Goal: Use online tool/utility: Utilize a website feature to perform a specific function

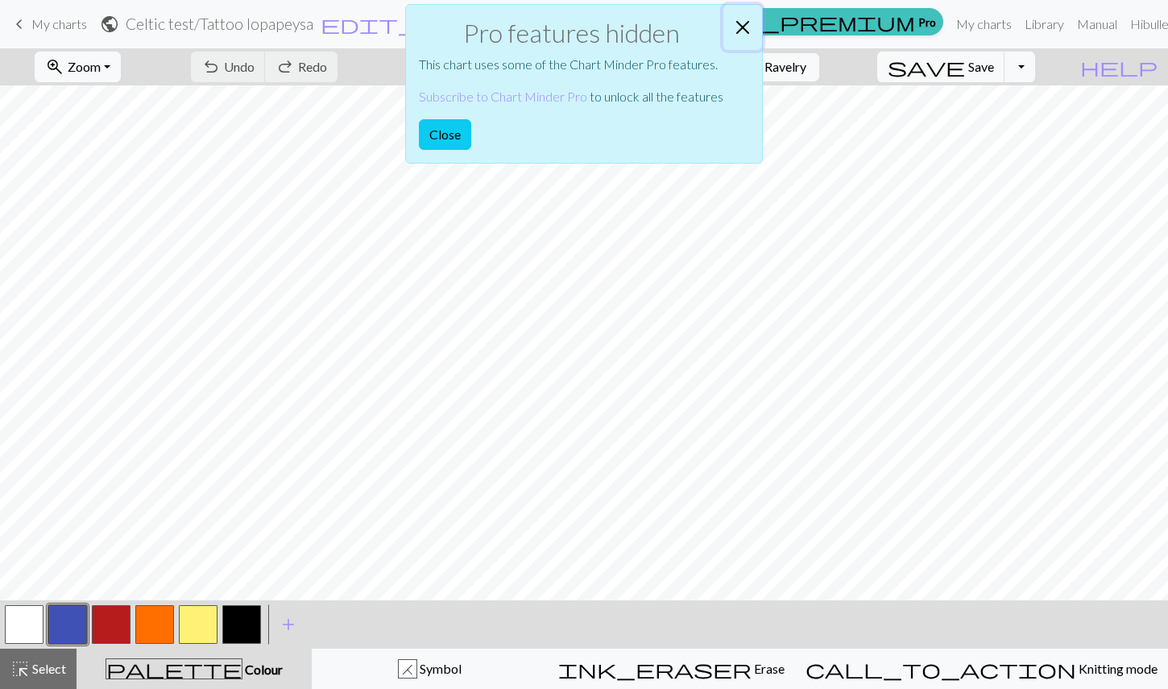
click at [747, 27] on button "Close" at bounding box center [742, 27] width 39 height 45
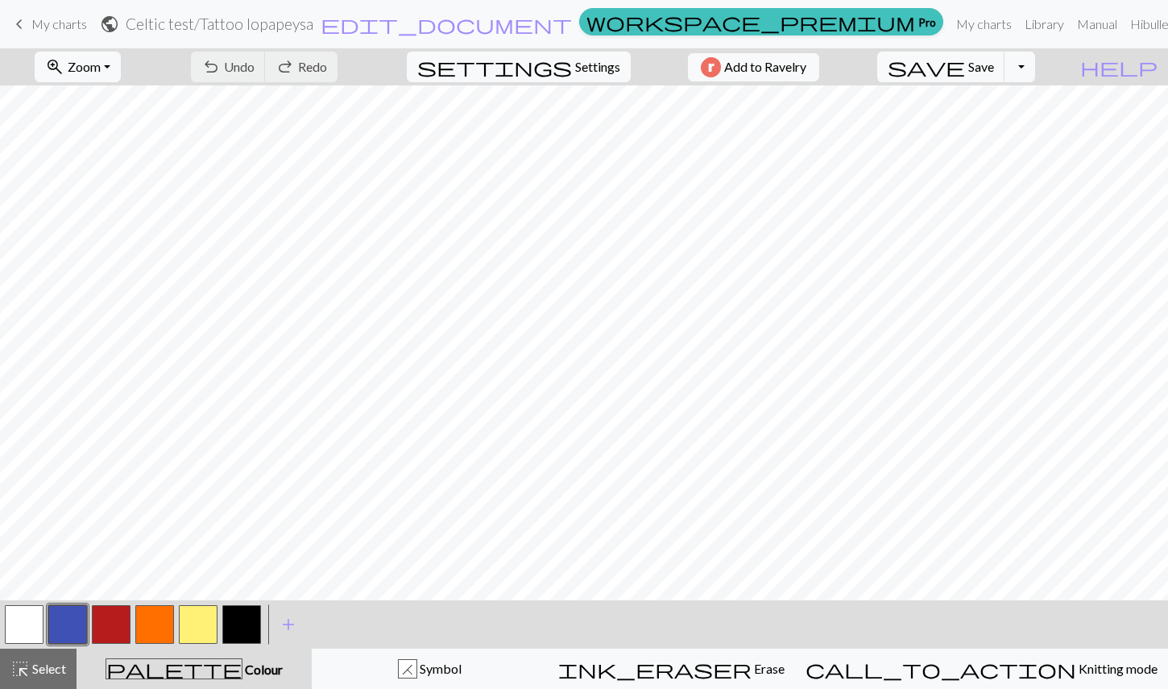
click at [23, 633] on button "button" at bounding box center [24, 624] width 39 height 39
click at [72, 620] on button "button" at bounding box center [67, 624] width 39 height 39
click at [123, 632] on button "button" at bounding box center [111, 624] width 39 height 39
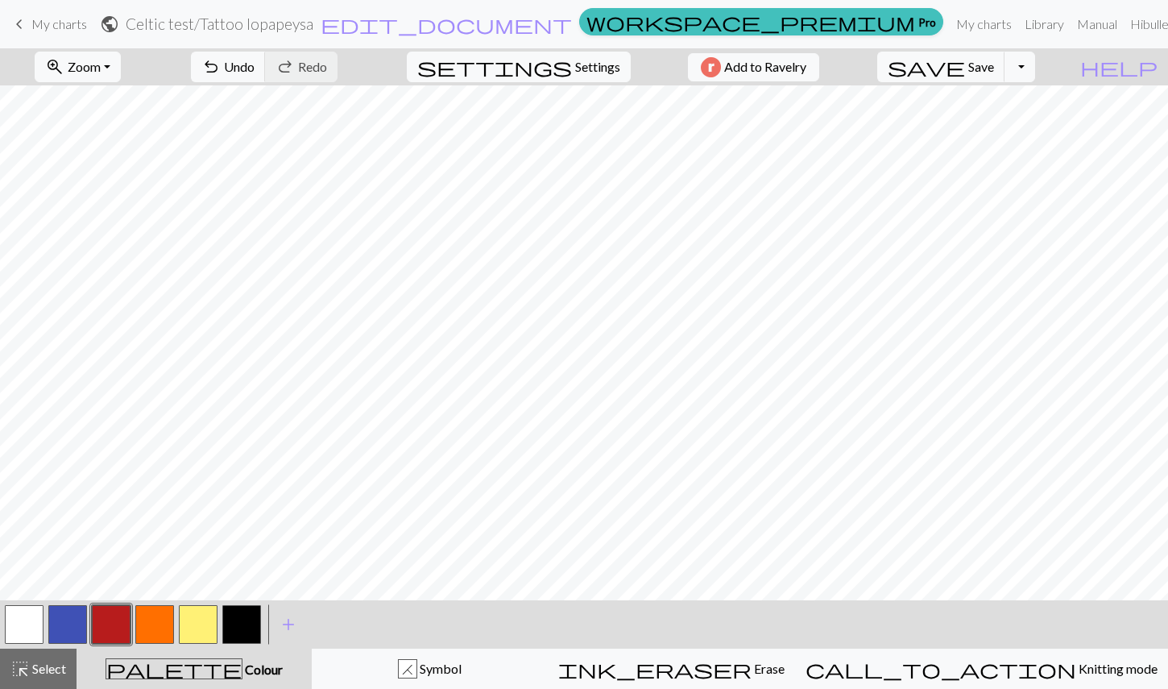
click at [79, 620] on button "button" at bounding box center [67, 624] width 39 height 39
click at [62, 634] on button "button" at bounding box center [67, 624] width 39 height 39
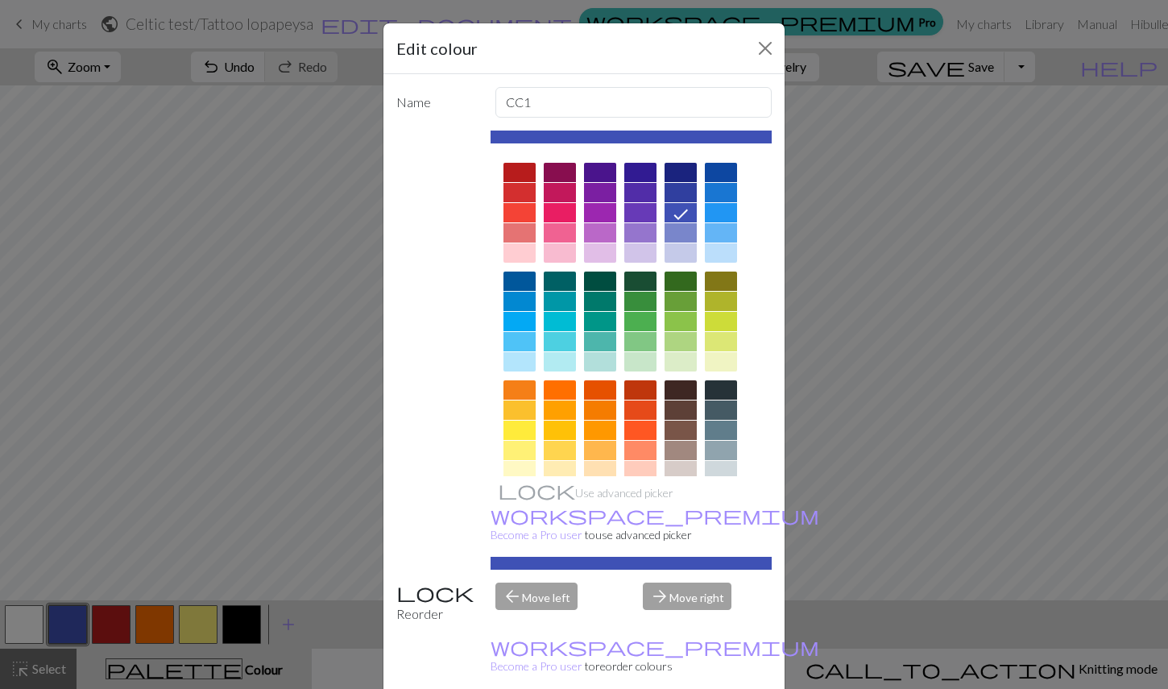
click at [57, 626] on div "Edit colour Name CC1 Use advanced picker workspace_premium Become a Pro user to…" at bounding box center [584, 344] width 1168 height 689
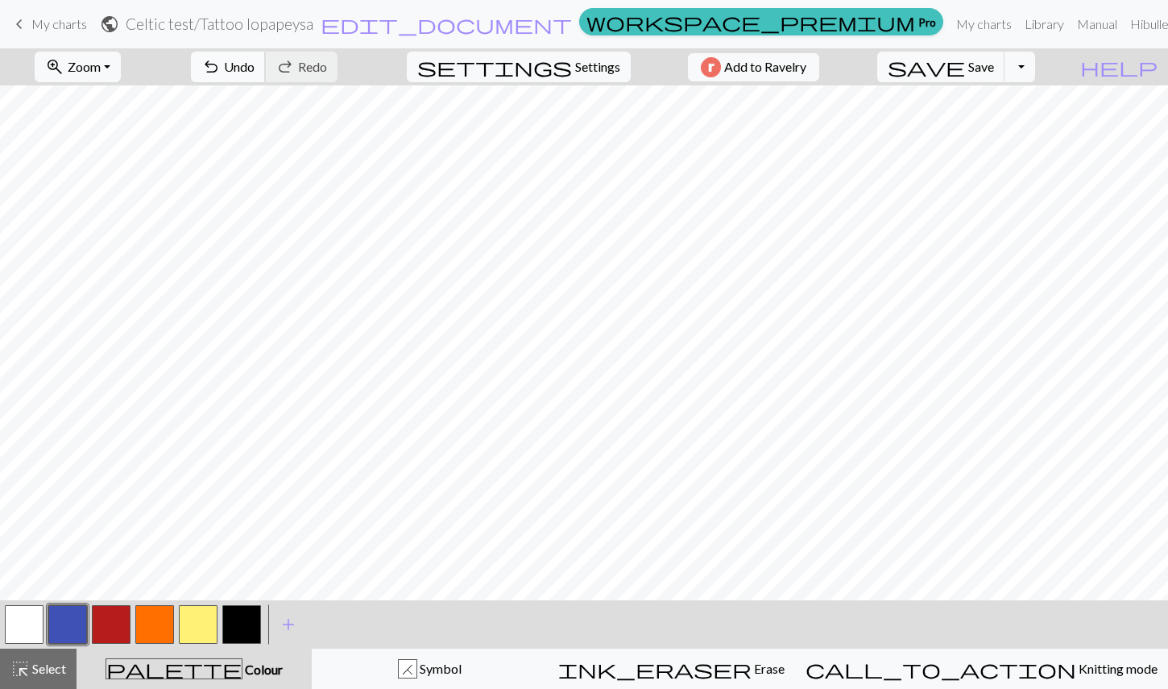
click at [221, 64] on span "undo" at bounding box center [210, 67] width 19 height 23
click at [103, 624] on button "button" at bounding box center [111, 624] width 39 height 39
click at [117, 628] on button "button" at bounding box center [111, 624] width 39 height 39
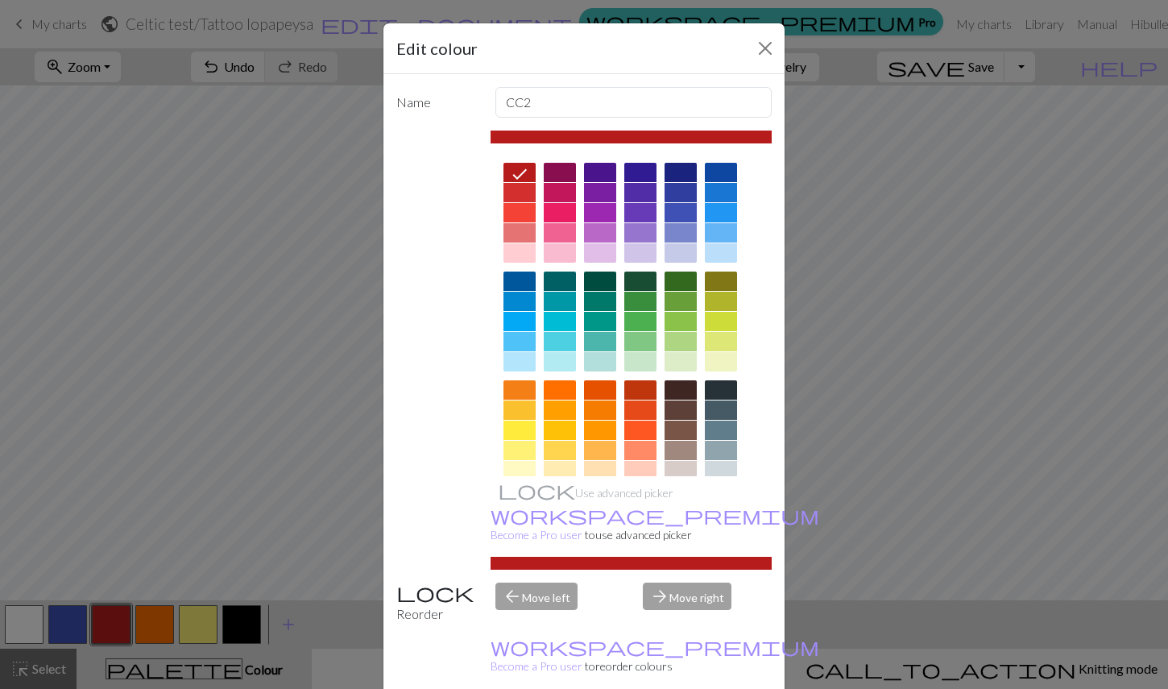
click at [115, 630] on div "Edit colour Name CC2 Use advanced picker workspace_premium Become a Pro user to…" at bounding box center [584, 344] width 1168 height 689
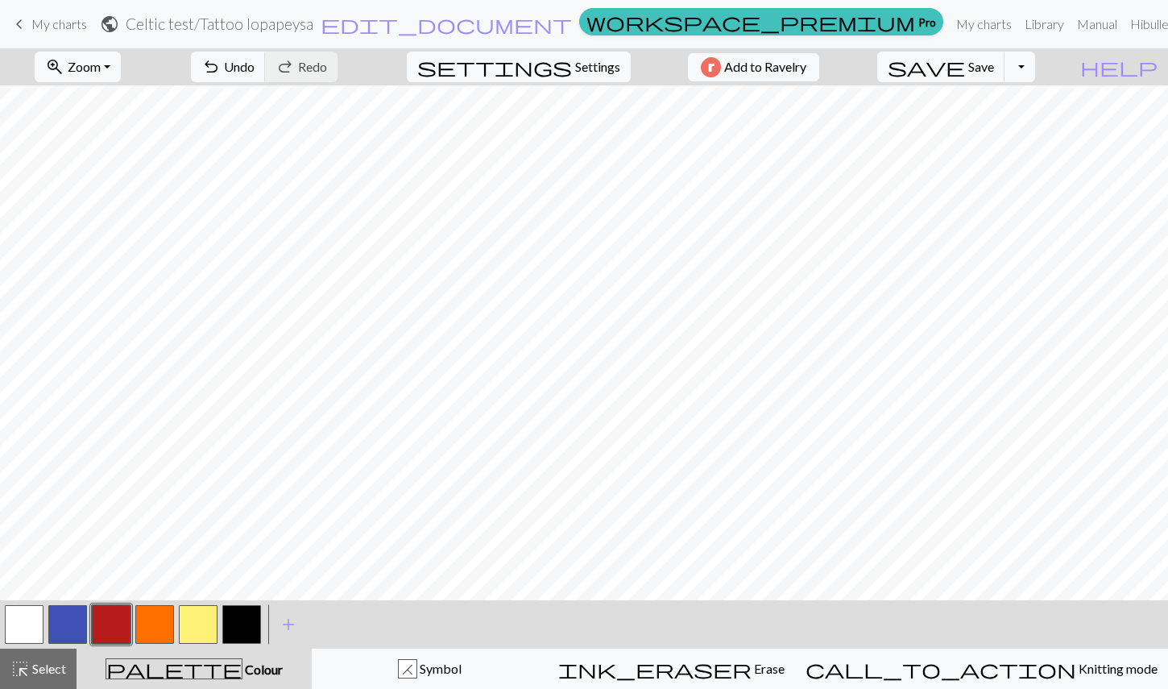
click at [31, 624] on button "button" at bounding box center [24, 624] width 39 height 39
click at [110, 632] on button "button" at bounding box center [111, 624] width 39 height 39
click at [21, 626] on button "button" at bounding box center [24, 624] width 39 height 39
click at [109, 631] on button "button" at bounding box center [111, 624] width 39 height 39
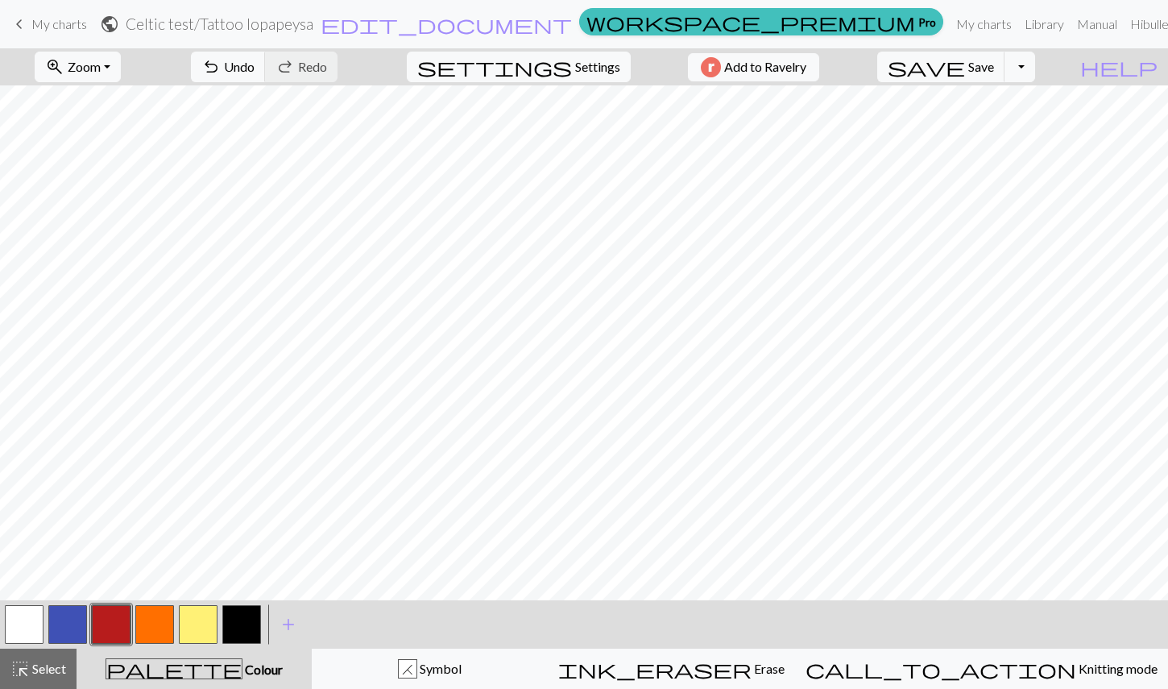
click at [26, 628] on button "button" at bounding box center [24, 624] width 39 height 39
click at [114, 632] on button "button" at bounding box center [111, 624] width 39 height 39
click at [73, 621] on button "button" at bounding box center [67, 624] width 39 height 39
click at [70, 626] on button "button" at bounding box center [67, 624] width 39 height 39
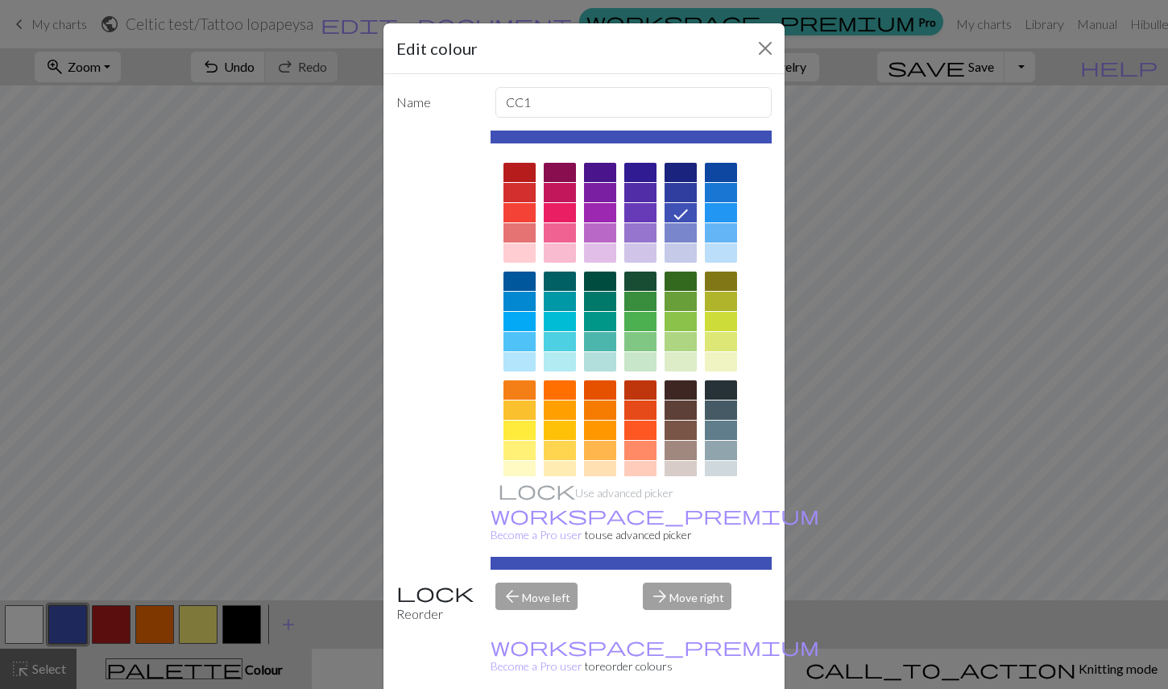
click at [69, 622] on div "Edit colour Name CC1 Use advanced picker workspace_premium Become a Pro user to…" at bounding box center [584, 344] width 1168 height 689
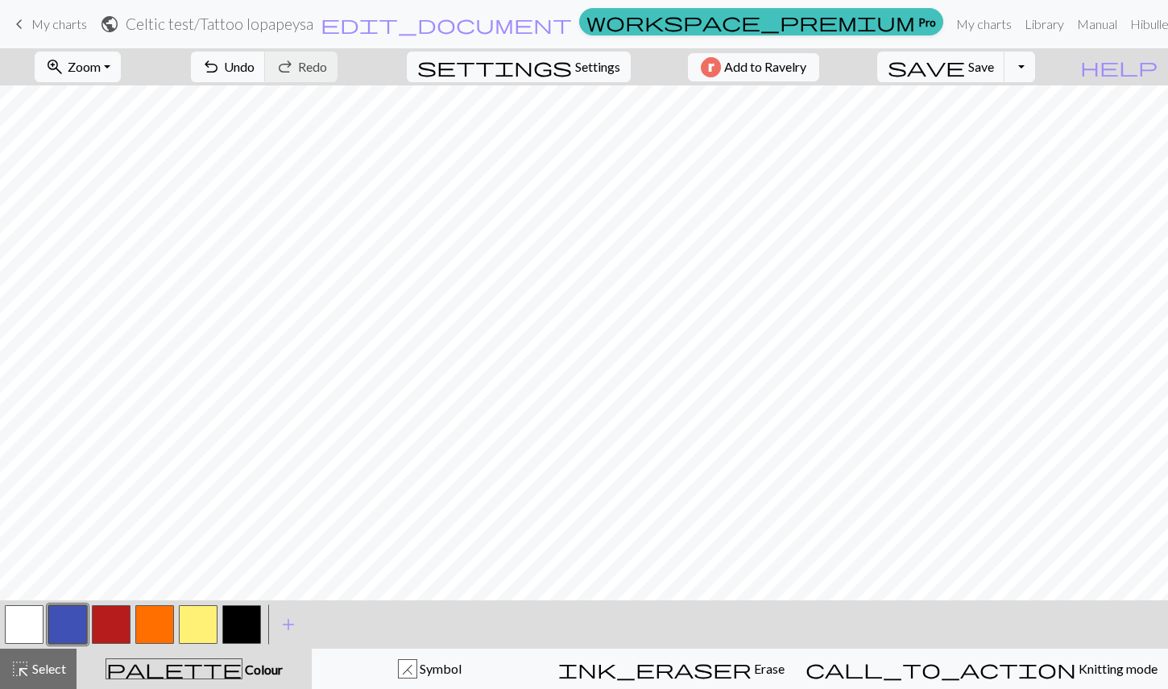
click at [151, 632] on button "button" at bounding box center [154, 624] width 39 height 39
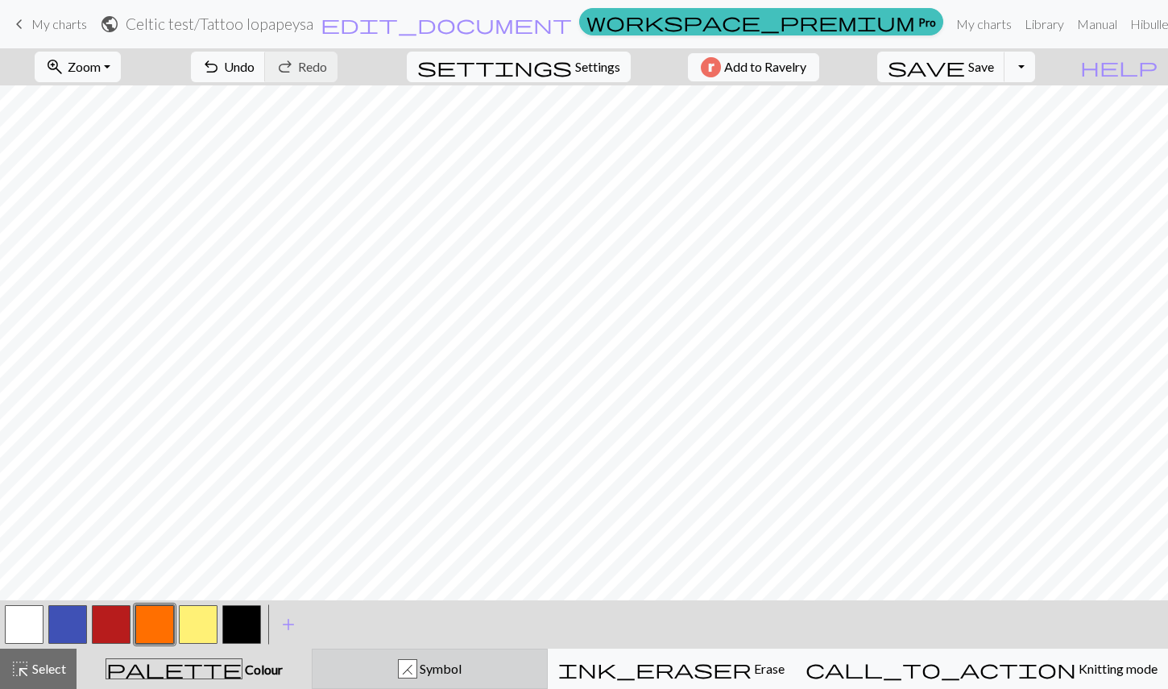
click at [462, 671] on span "Symbol" at bounding box center [439, 668] width 44 height 15
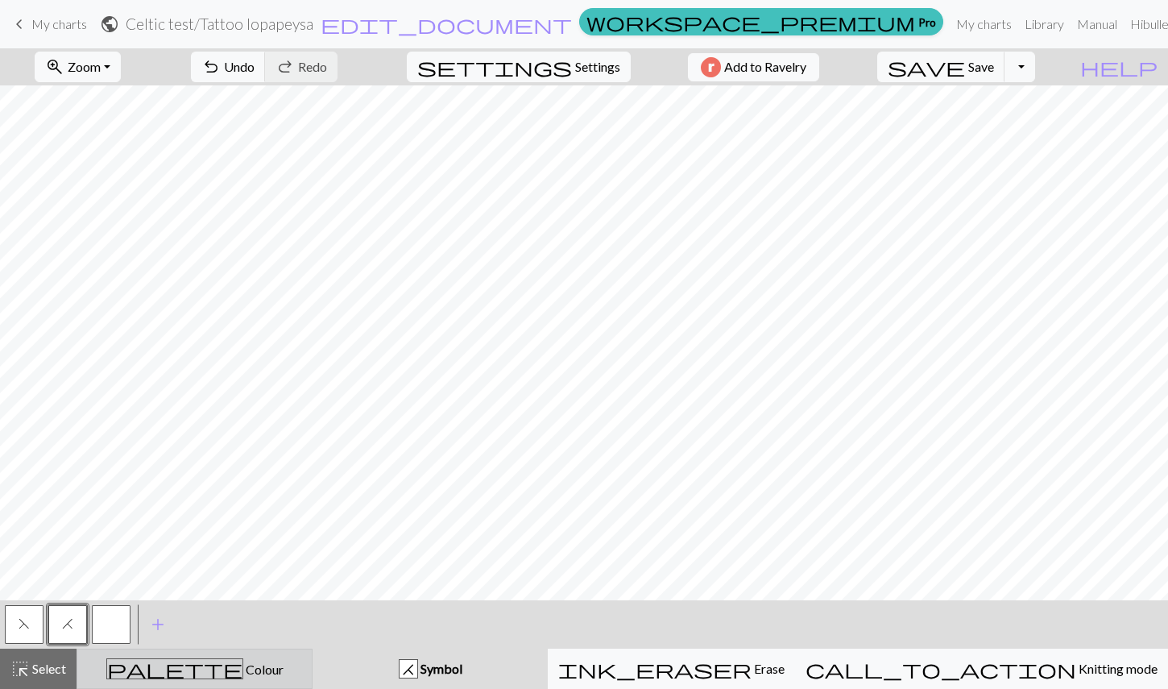
click at [143, 674] on div "palette Colour Colour" at bounding box center [194, 668] width 215 height 21
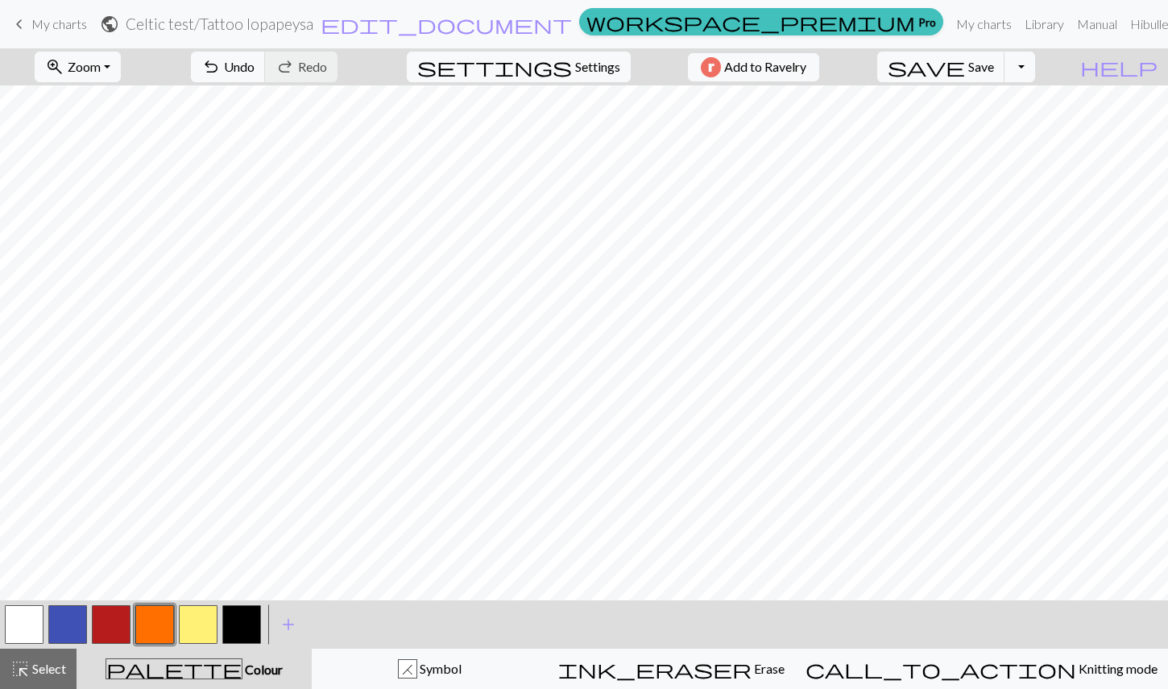
click at [243, 622] on button "button" at bounding box center [241, 624] width 39 height 39
click at [62, 620] on button "button" at bounding box center [67, 624] width 39 height 39
click at [245, 624] on button "button" at bounding box center [241, 624] width 39 height 39
click at [66, 620] on button "button" at bounding box center [67, 624] width 39 height 39
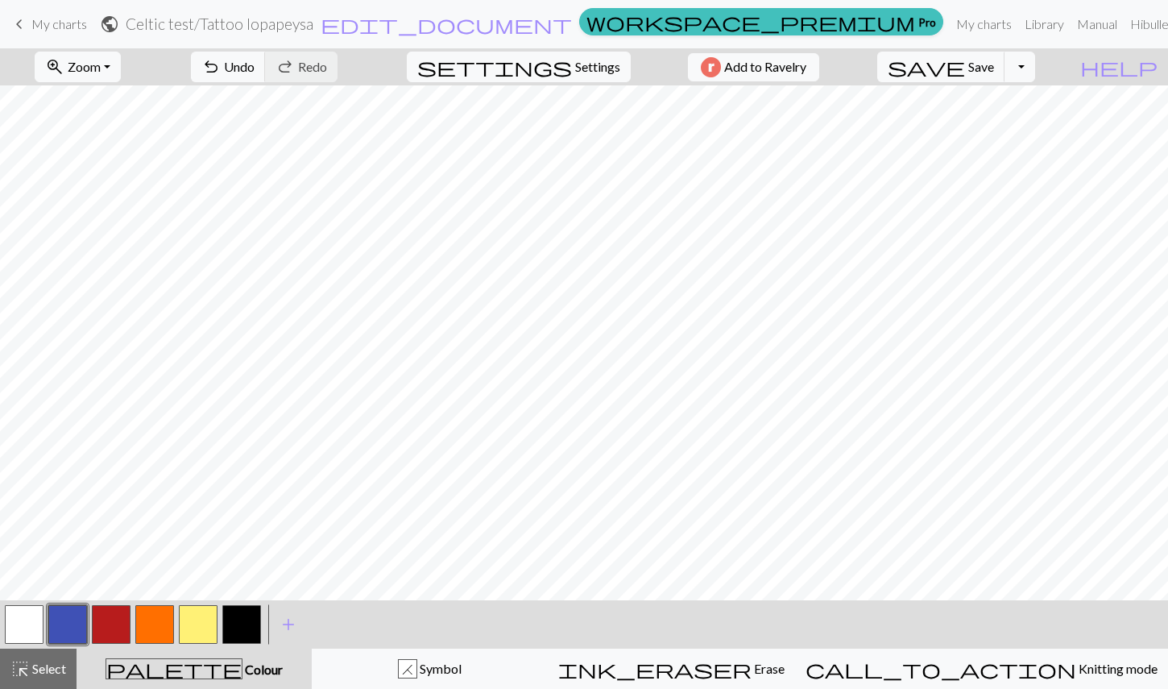
click at [150, 622] on button "button" at bounding box center [154, 624] width 39 height 39
click at [198, 629] on button "button" at bounding box center [198, 624] width 39 height 39
click at [73, 630] on button "button" at bounding box center [67, 624] width 39 height 39
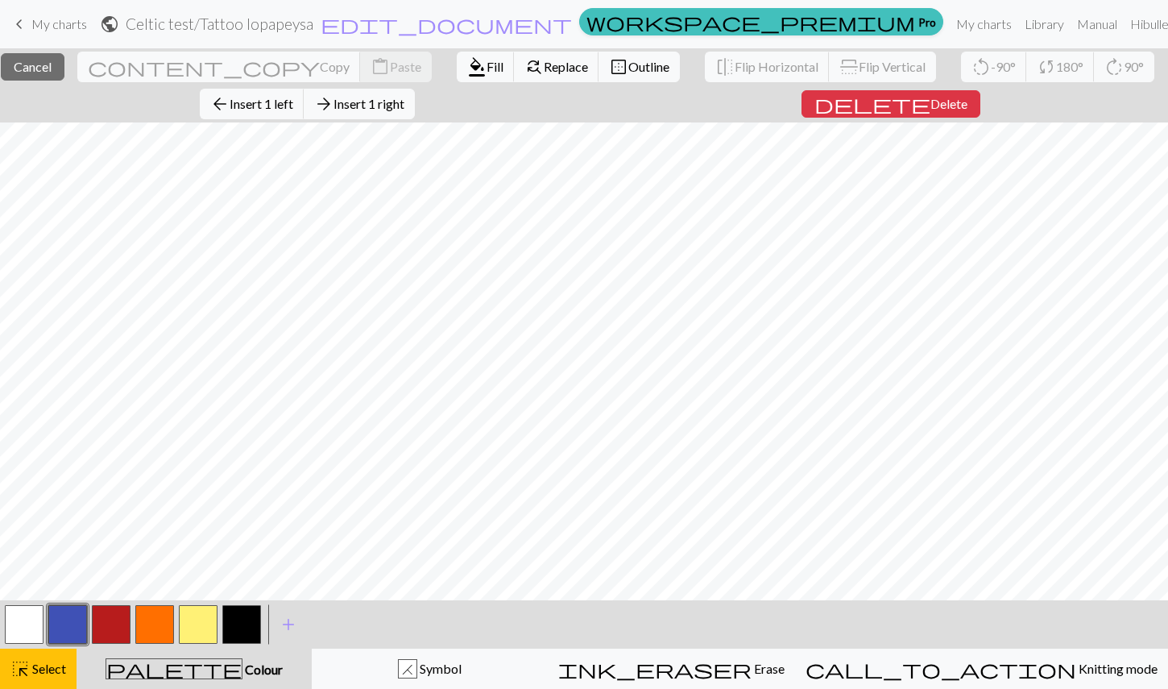
click at [60, 631] on button "button" at bounding box center [67, 624] width 39 height 39
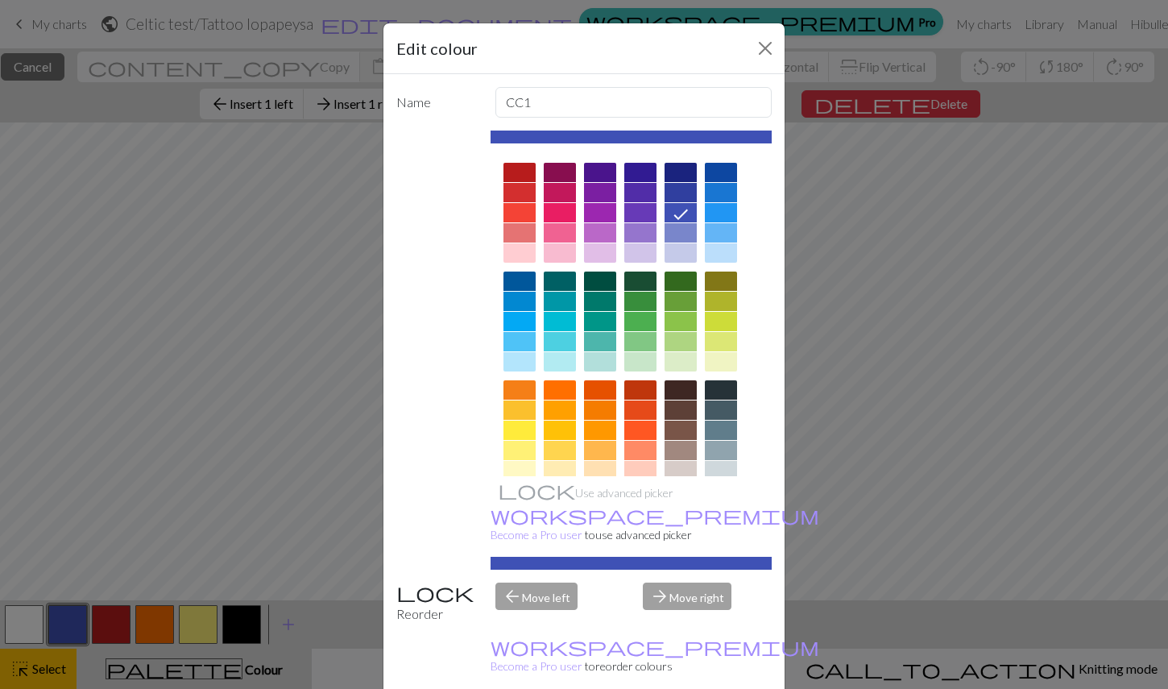
click at [60, 631] on div "Edit colour Name CC1 Use advanced picker workspace_premium Become a Pro user to…" at bounding box center [584, 344] width 1168 height 689
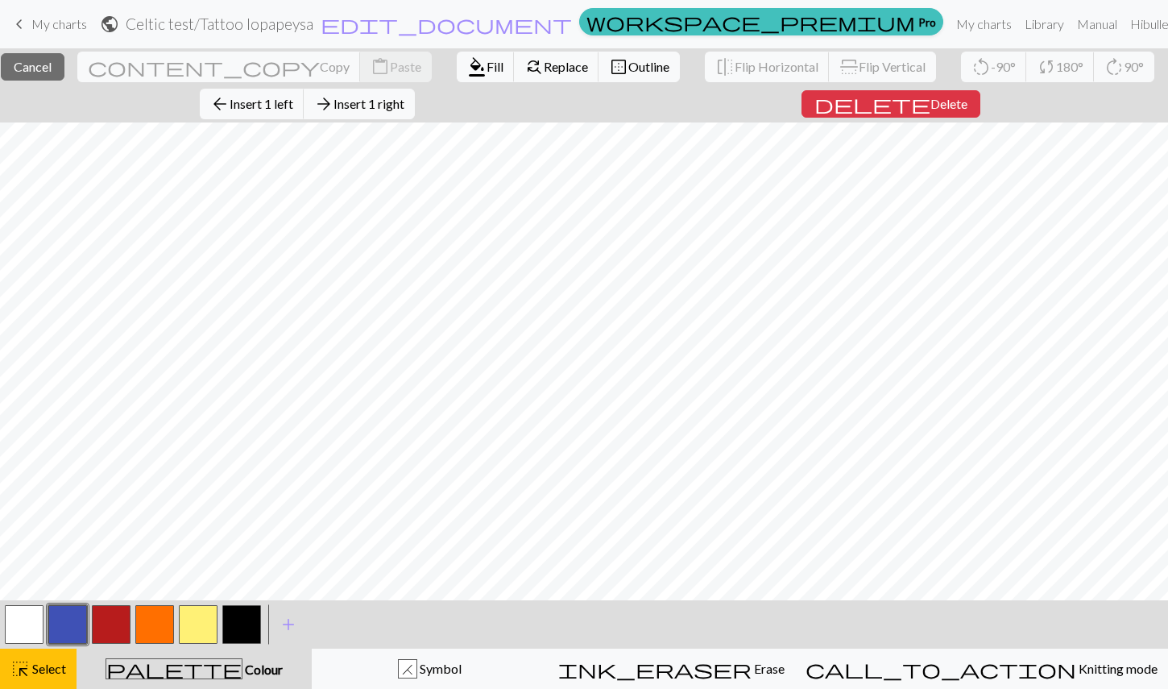
click at [176, 674] on div "palette Colour Colour" at bounding box center [194, 668] width 216 height 21
click at [197, 669] on span "palette" at bounding box center [173, 668] width 135 height 23
click at [28, 670] on span "highlight_alt" at bounding box center [19, 668] width 19 height 23
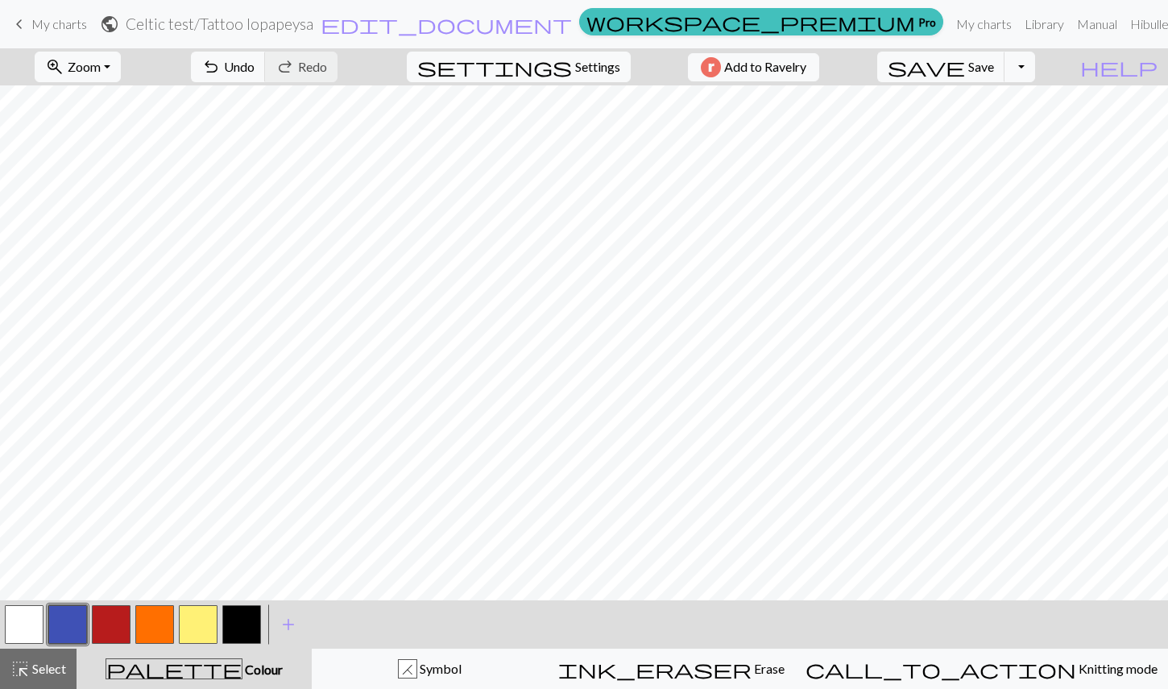
click at [192, 665] on span "palette" at bounding box center [173, 668] width 135 height 23
click at [199, 624] on button "button" at bounding box center [198, 624] width 39 height 39
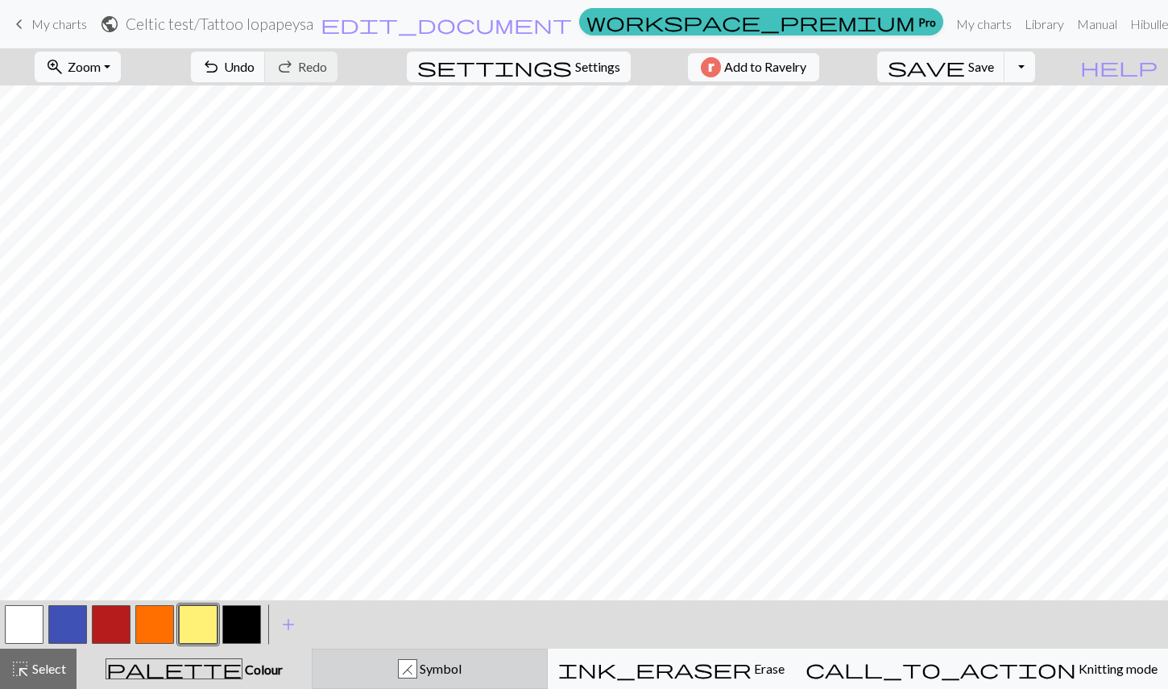
click at [462, 669] on span "Symbol" at bounding box center [439, 668] width 44 height 15
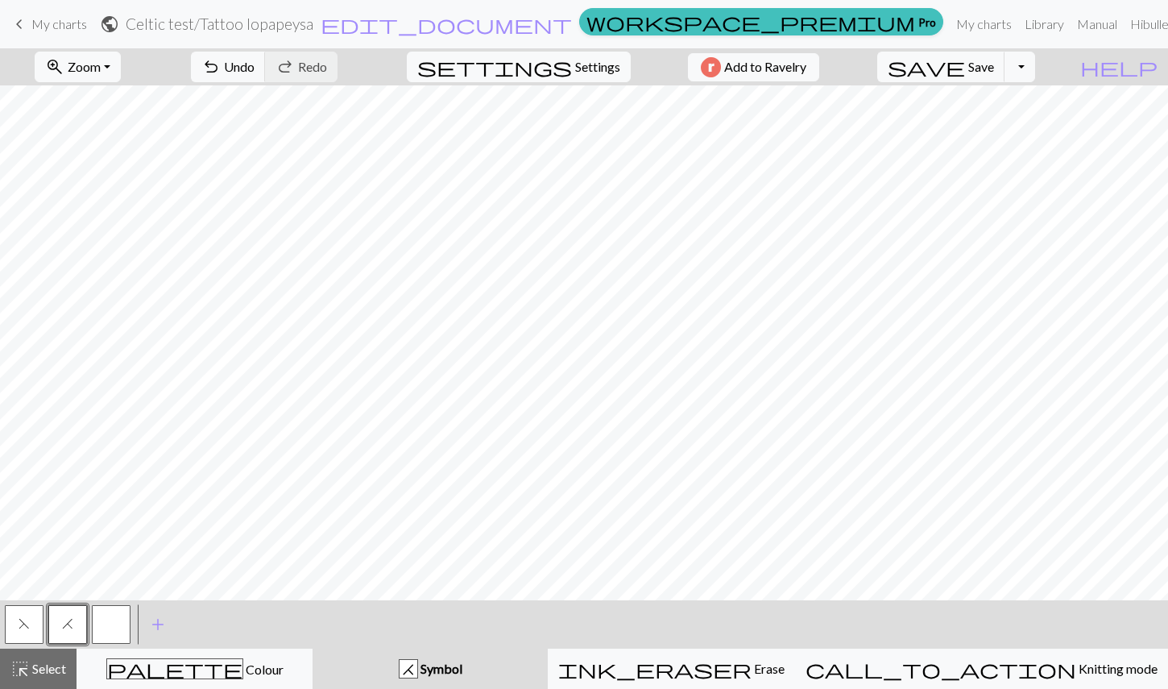
click at [23, 623] on span "F" at bounding box center [24, 623] width 11 height 13
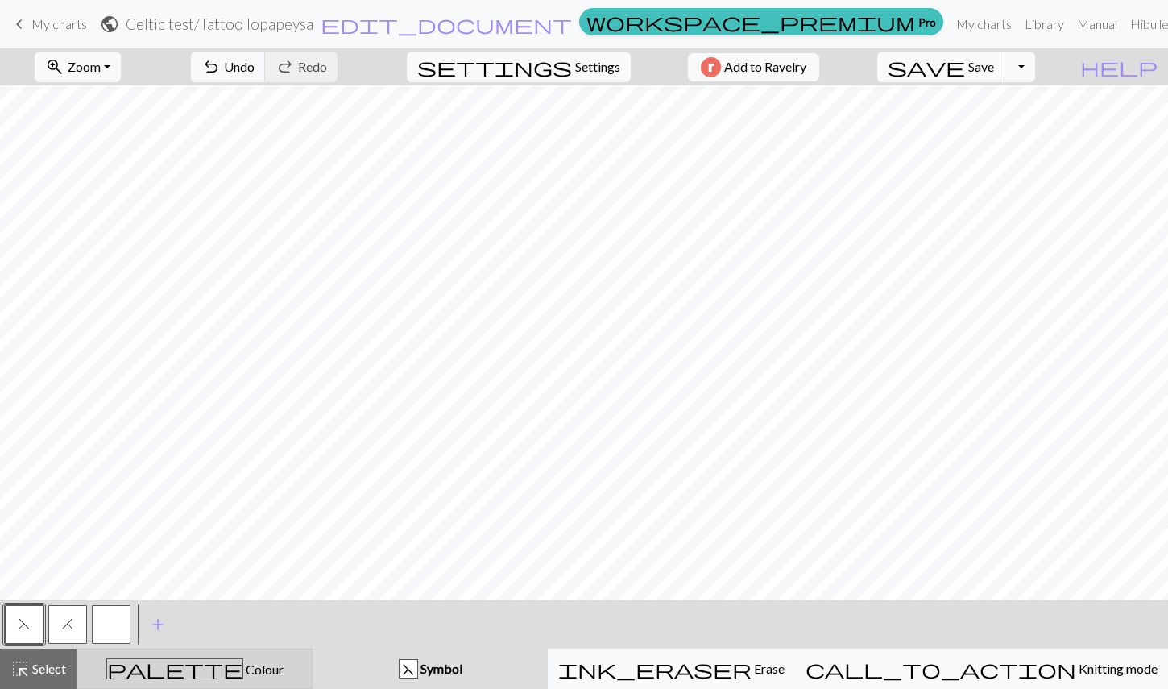
click at [243, 665] on span "Colour" at bounding box center [263, 668] width 40 height 15
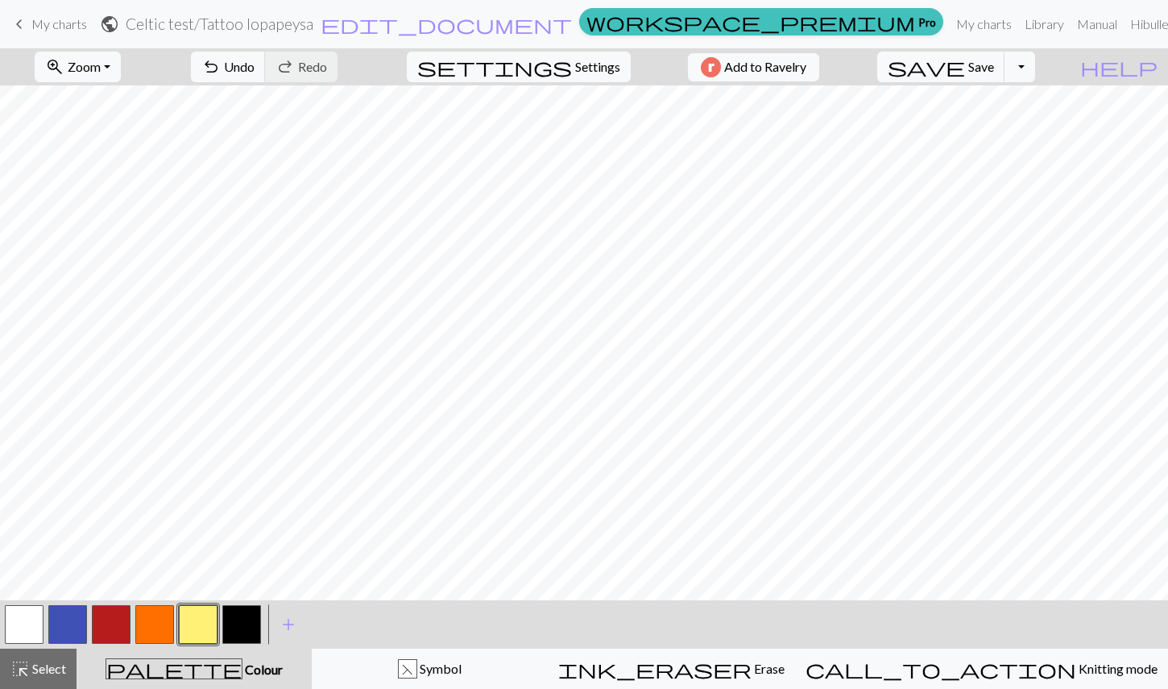
click at [248, 620] on button "button" at bounding box center [241, 624] width 39 height 39
click at [246, 625] on button "button" at bounding box center [241, 624] width 39 height 39
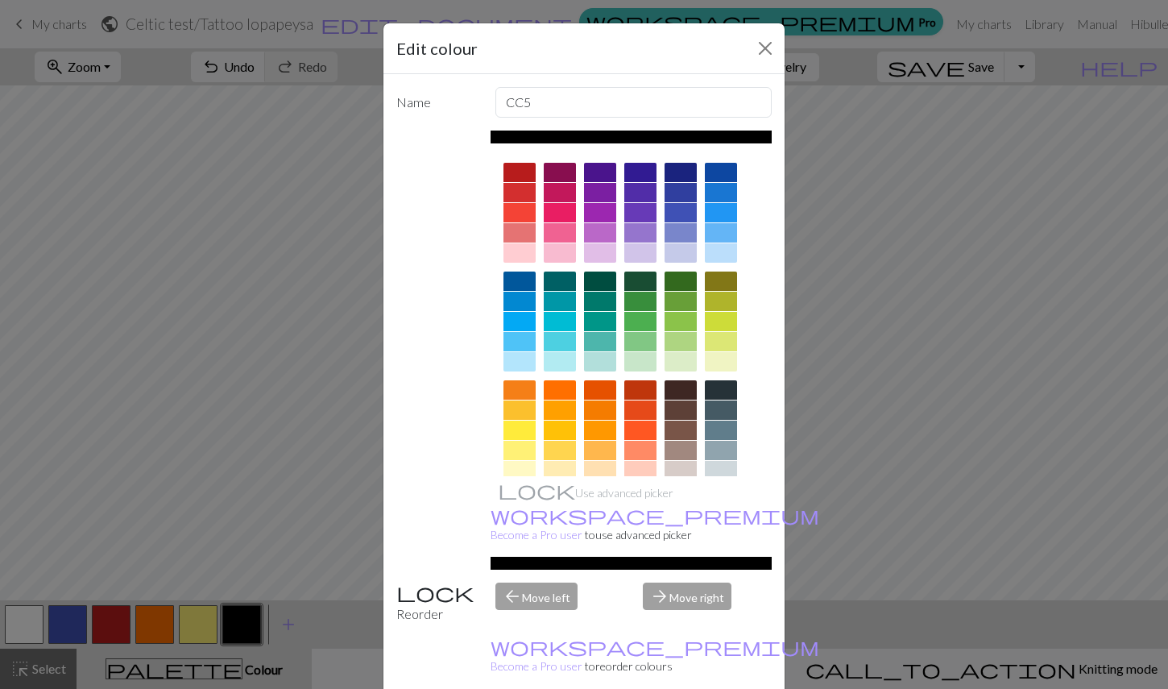
click at [246, 624] on div "Edit colour Name CC5 Use advanced picker workspace_premium Become a Pro user to…" at bounding box center [584, 344] width 1168 height 689
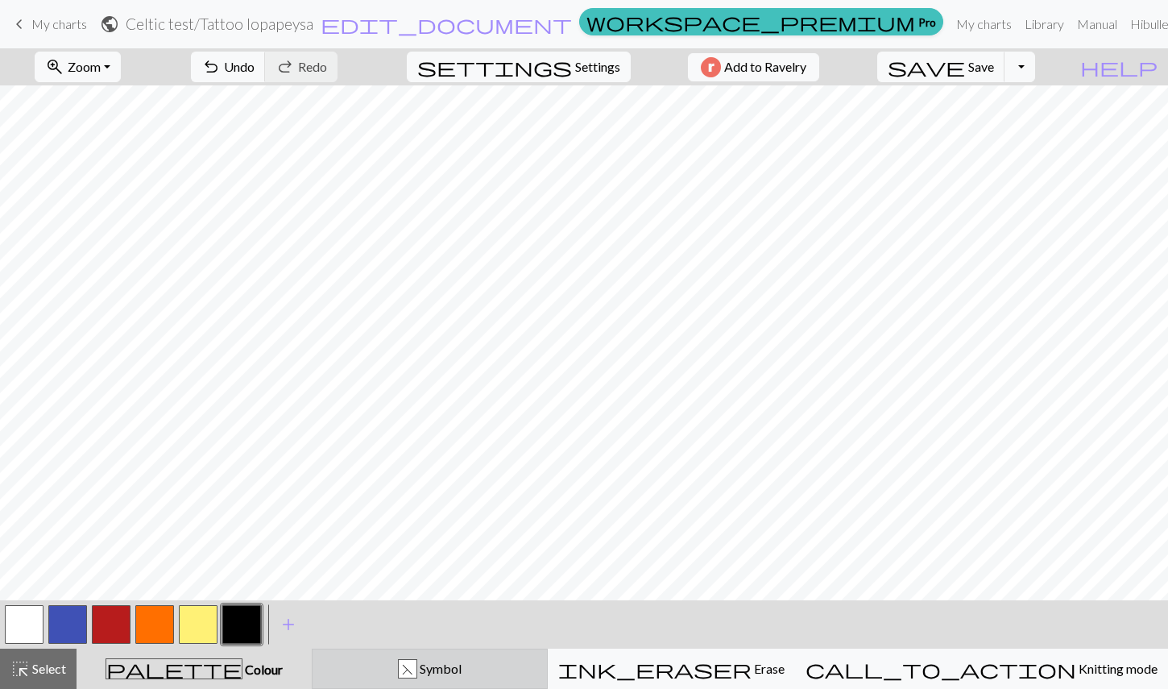
click at [462, 672] on span "Symbol" at bounding box center [439, 668] width 44 height 15
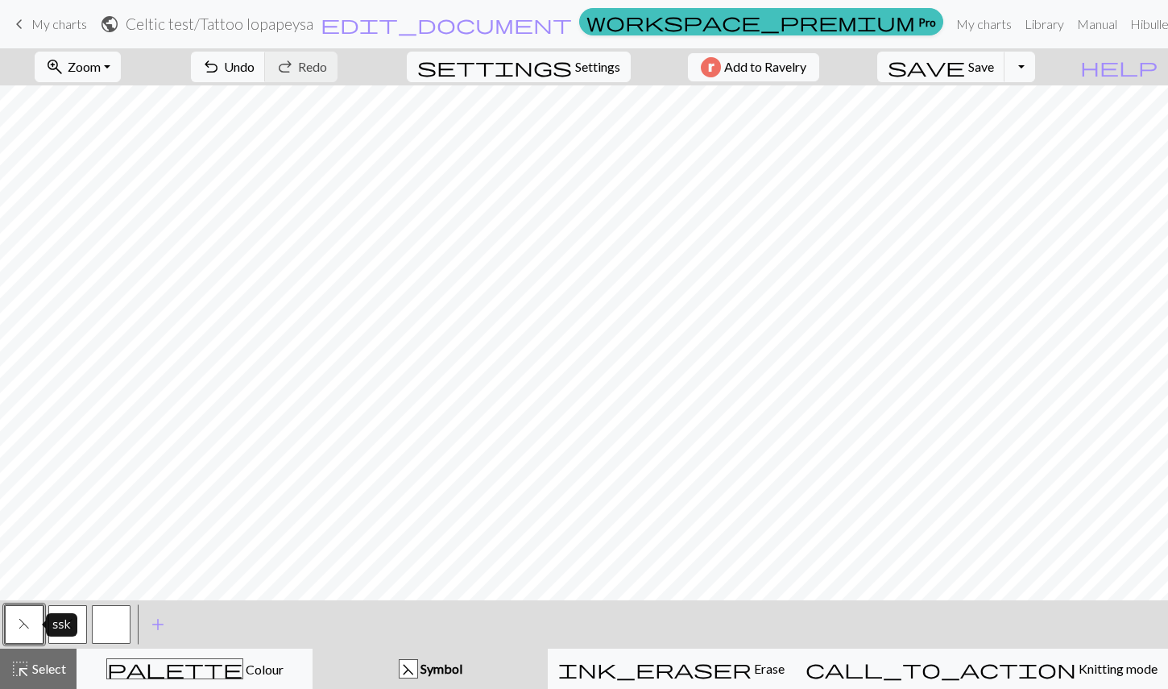
click at [28, 625] on span "F" at bounding box center [24, 623] width 11 height 13
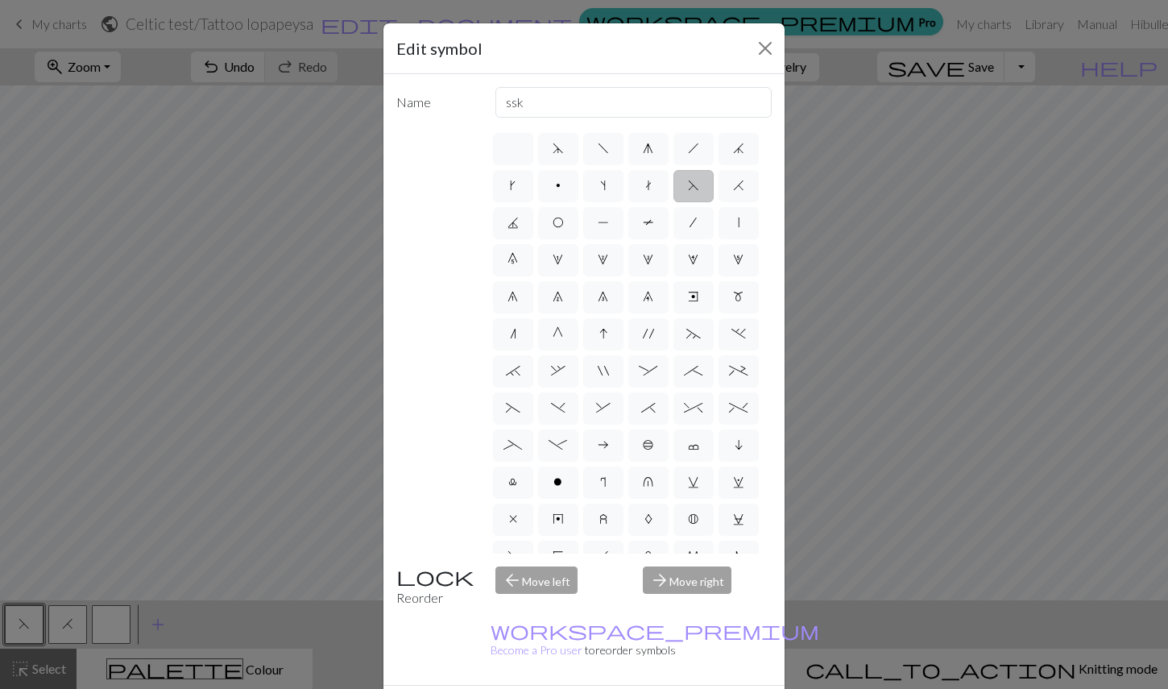
click at [19, 630] on div "Edit symbol Name ssk d f g h j k p s t F H J O P T / | 0 1 2 3 4 5 6 7 8 9 e m …" at bounding box center [584, 344] width 1168 height 689
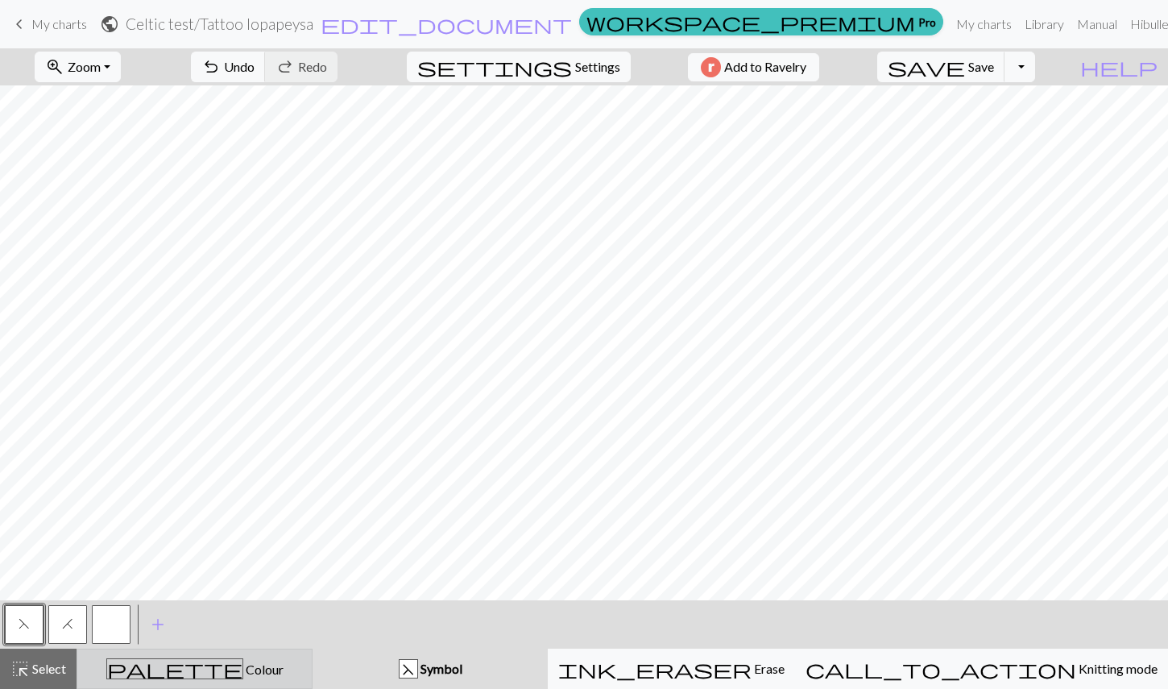
click at [164, 675] on div "palette Colour Colour" at bounding box center [194, 668] width 215 height 21
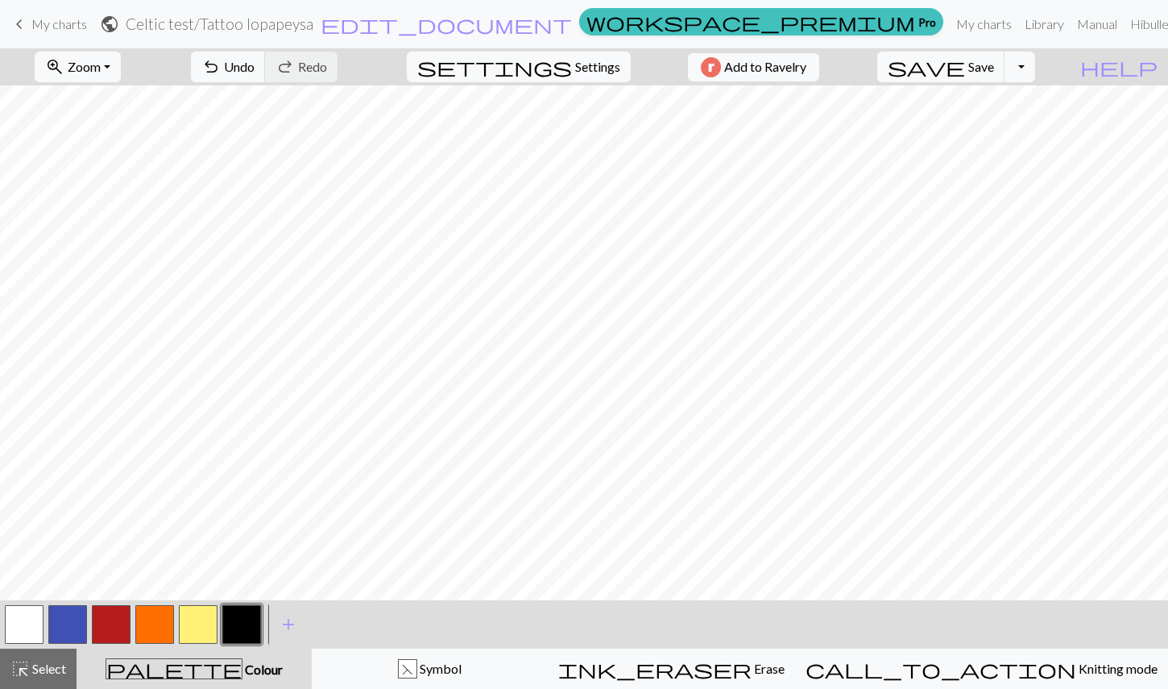
click at [244, 630] on button "button" at bounding box center [241, 624] width 39 height 39
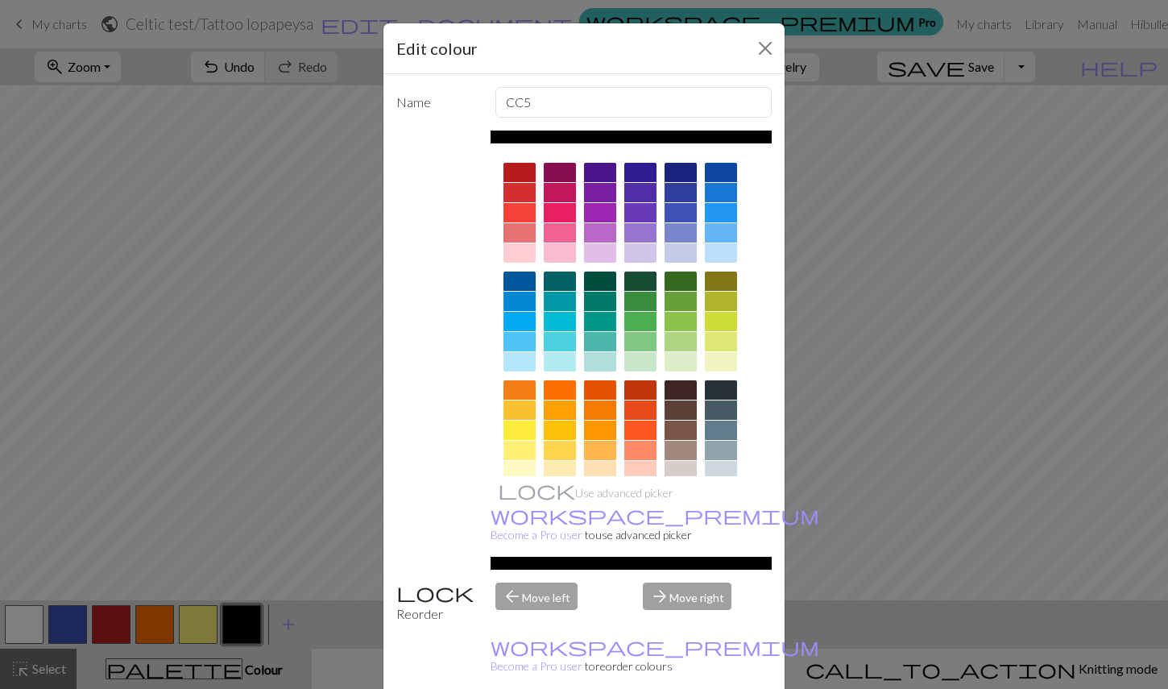
click at [244, 628] on div "Edit colour Name CC5 Use advanced picker workspace_premium Become a Pro user to…" at bounding box center [584, 344] width 1168 height 689
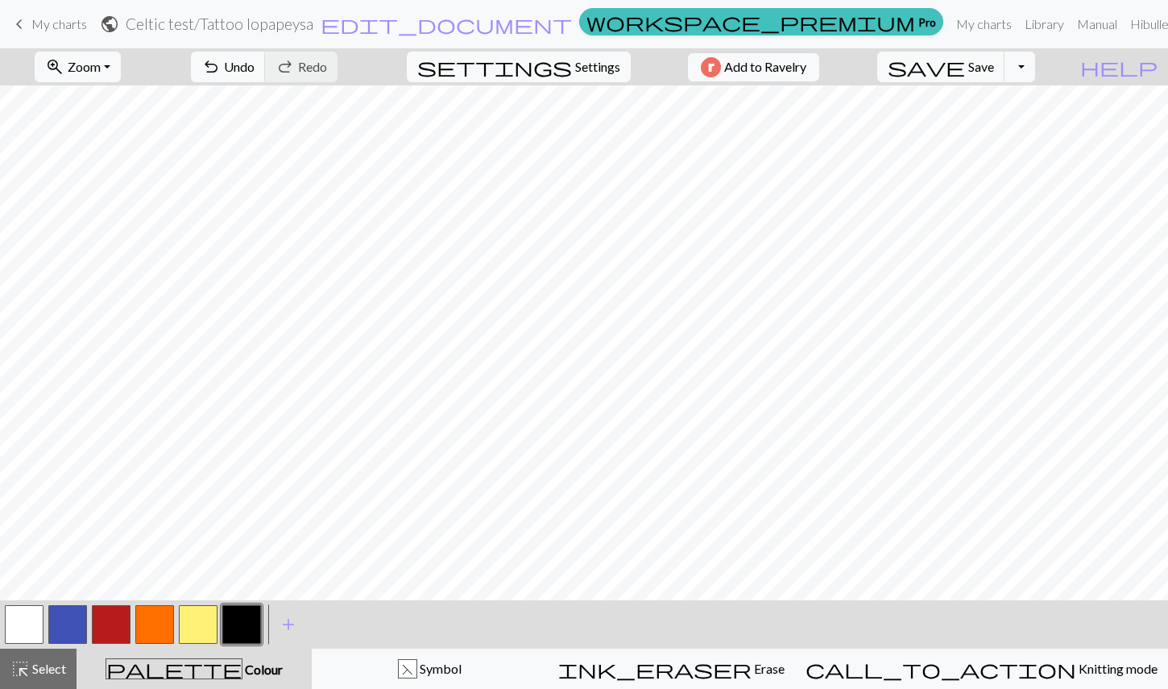
click at [116, 626] on button "button" at bounding box center [111, 624] width 39 height 39
click at [965, 70] on span "save" at bounding box center [926, 67] width 77 height 23
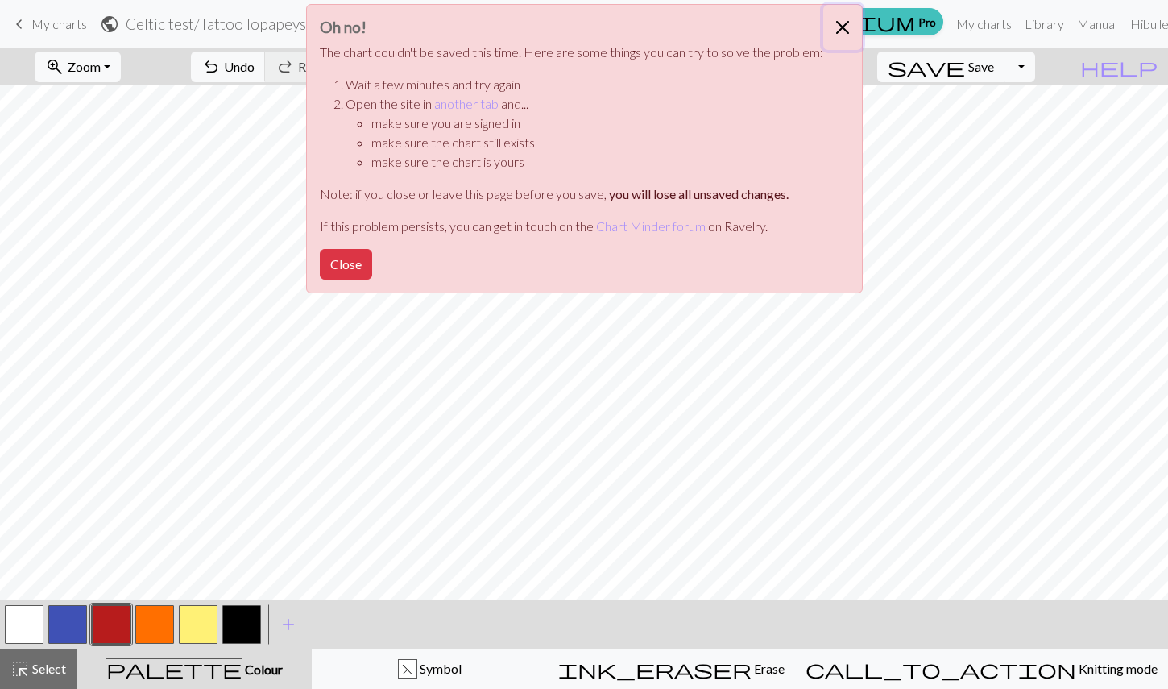
click at [835, 26] on button "Close" at bounding box center [842, 27] width 39 height 45
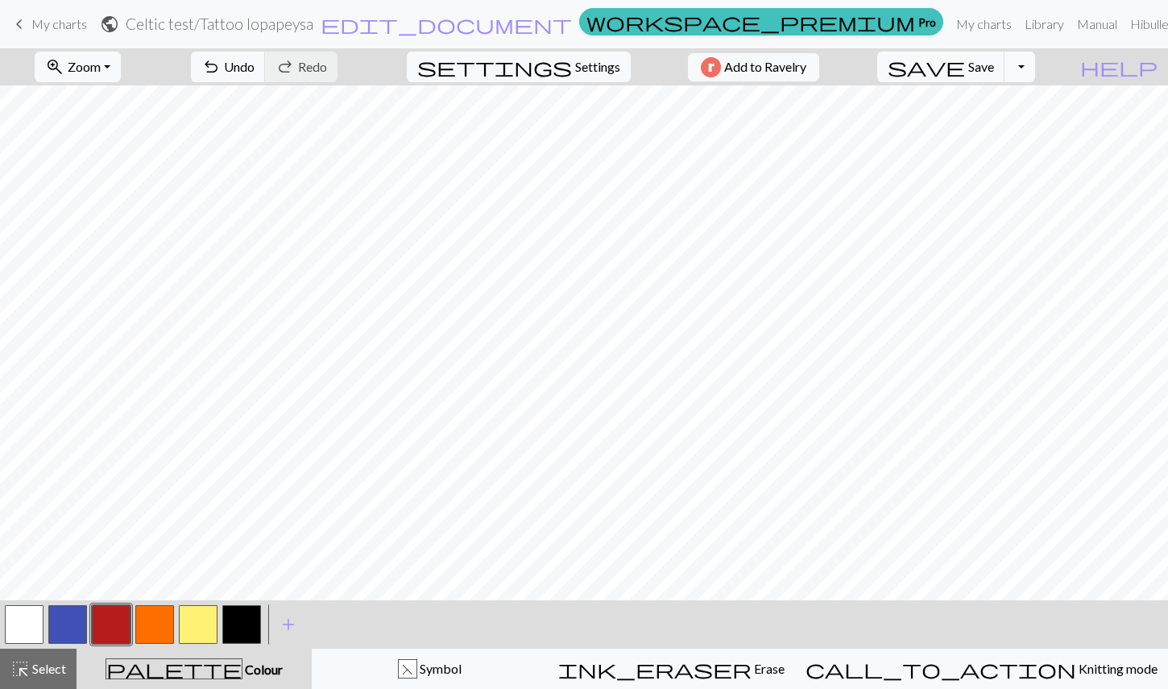
click at [1035, 65] on button "Toggle Dropdown" at bounding box center [1020, 67] width 31 height 31
click at [1005, 128] on button "save_alt Download" at bounding box center [902, 128] width 266 height 26
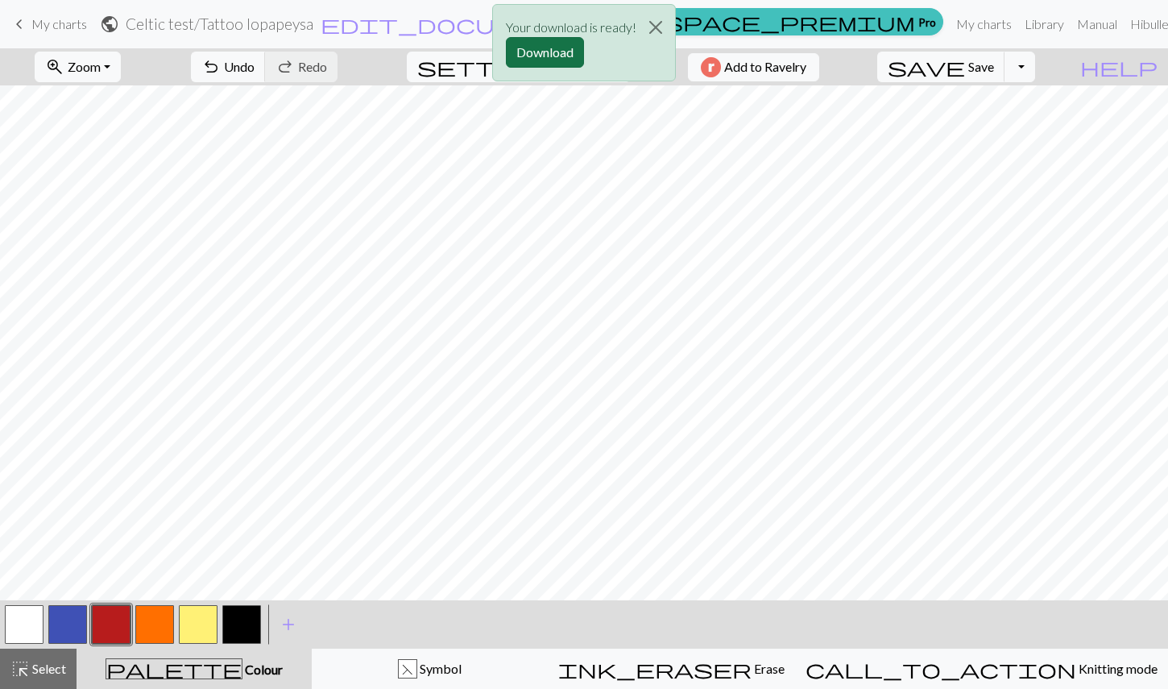
click at [545, 54] on button "Download" at bounding box center [545, 52] width 78 height 31
